Goal: Information Seeking & Learning: Learn about a topic

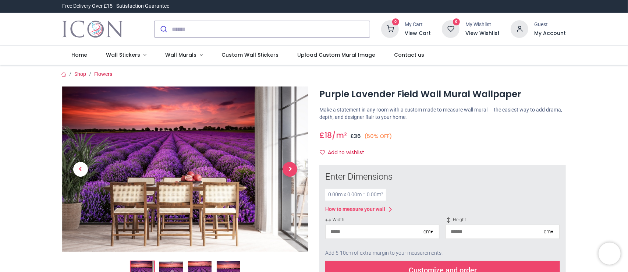
click at [289, 165] on span "Next" at bounding box center [289, 169] width 15 height 15
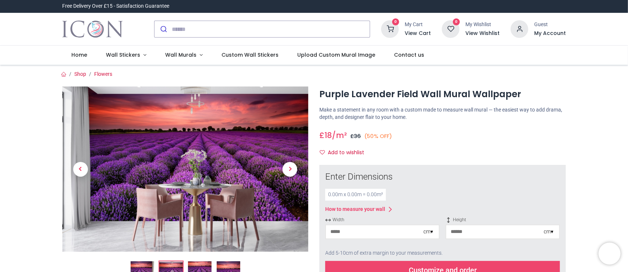
click at [233, 261] on img at bounding box center [229, 273] width 24 height 24
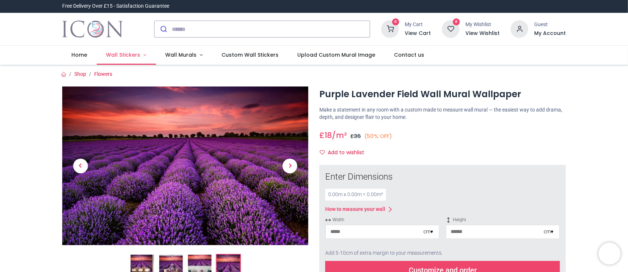
click at [140, 57] on link "Wall Stickers" at bounding box center [126, 55] width 59 height 19
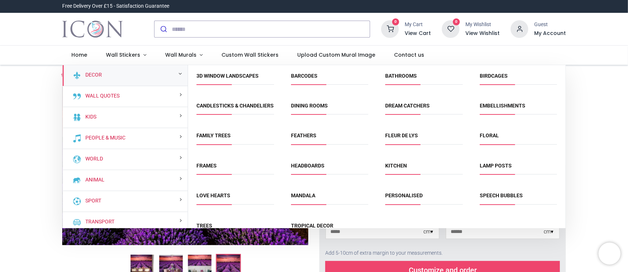
click at [214, 79] on span "3D Window Landscapes" at bounding box center [235, 78] width 77 height 12
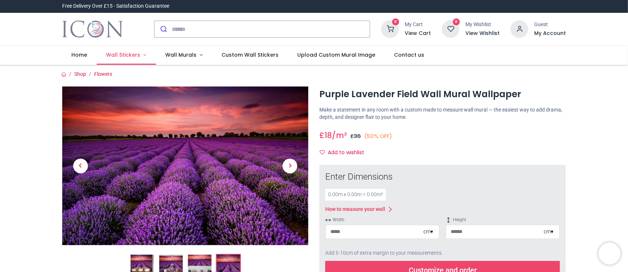
click at [129, 53] on span "Wall Stickers" at bounding box center [123, 54] width 34 height 7
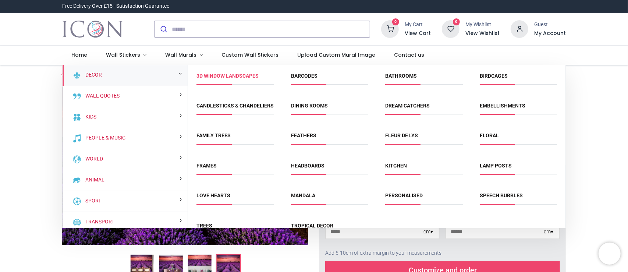
click at [220, 76] on link "3D Window Landscapes" at bounding box center [228, 76] width 62 height 6
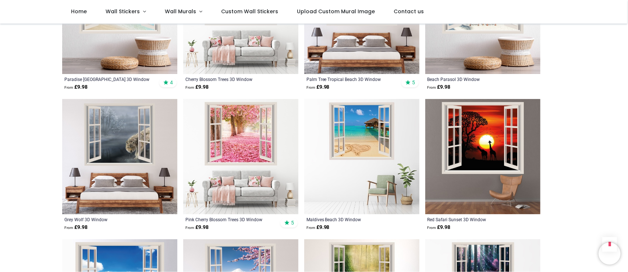
scroll to position [772, 0]
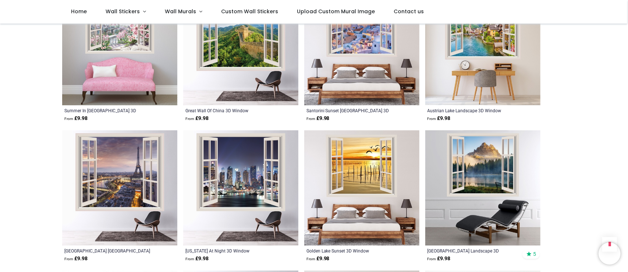
scroll to position [1765, 0]
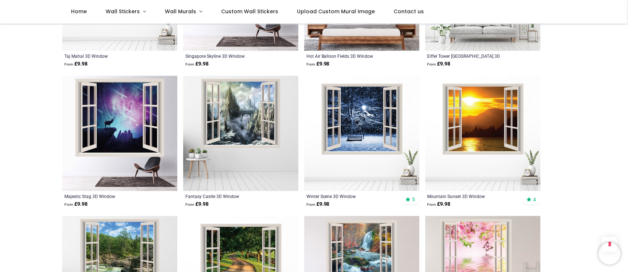
scroll to position [2059, 0]
